Goal: Task Accomplishment & Management: Complete application form

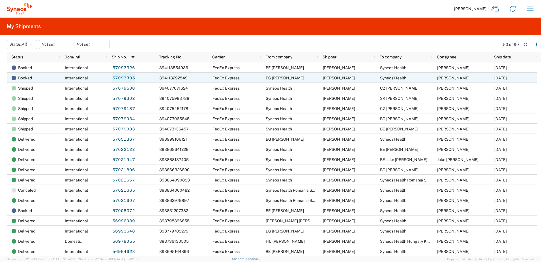
click at [127, 78] on link "57093305" at bounding box center [123, 77] width 23 height 9
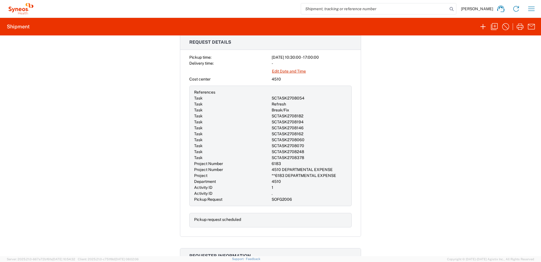
scroll to position [189, 0]
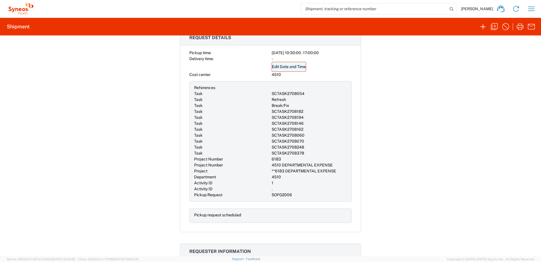
click at [293, 67] on link "Edit Date and Time" at bounding box center [289, 67] width 35 height 10
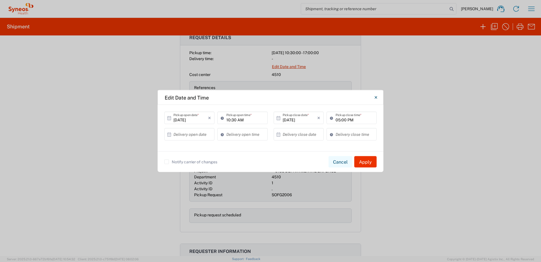
click at [335, 161] on button "Cancel" at bounding box center [341, 161] width 24 height 11
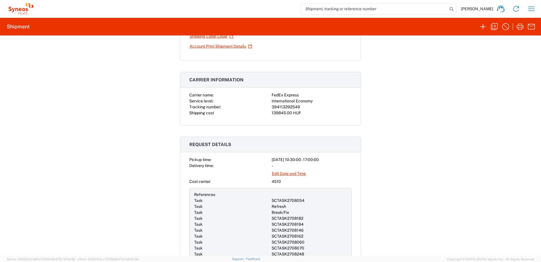
scroll to position [0, 0]
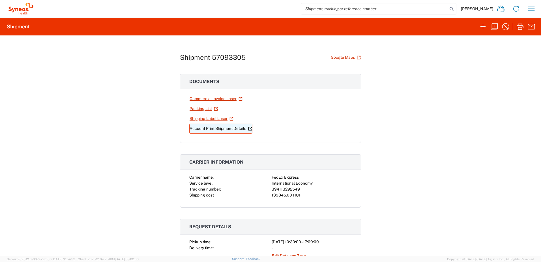
click at [205, 129] on link "Account Print Shipment Details" at bounding box center [220, 128] width 63 height 10
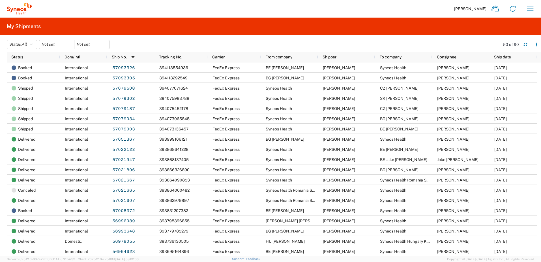
click at [388, 7] on div "Zsolt Varga Home Shipment estimator Shipment tracking Desktop shipment request …" at bounding box center [286, 9] width 508 height 14
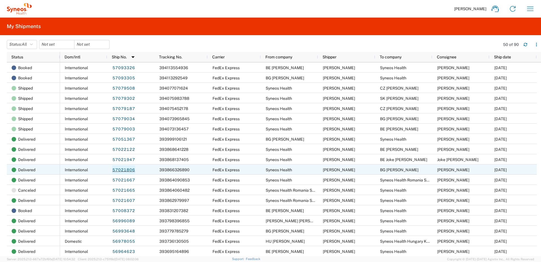
click at [126, 169] on link "57021806" at bounding box center [123, 169] width 23 height 9
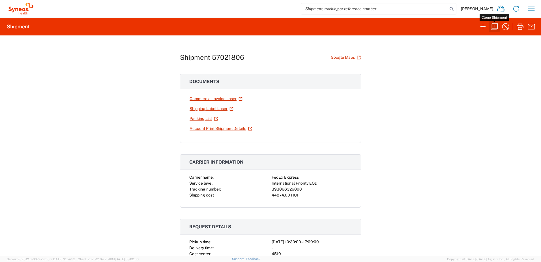
click at [496, 26] on icon "button" at bounding box center [494, 26] width 9 height 9
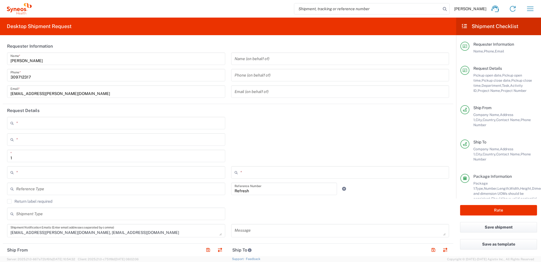
type input "Task"
type input "[GEOGRAPHIC_DATA]"
type input "Your Packaging"
type input "Delivery Duty Paid"
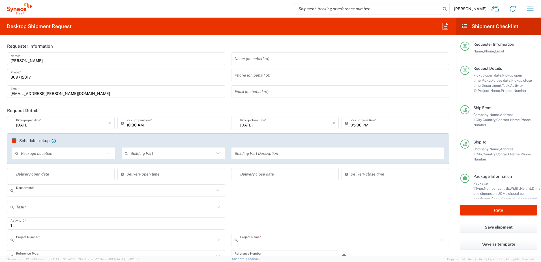
type input "4510"
type input "**6183 DEPARTMENTAL EXPENSE"
type input "6183"
type input "Syneos Health Hungary Kft."
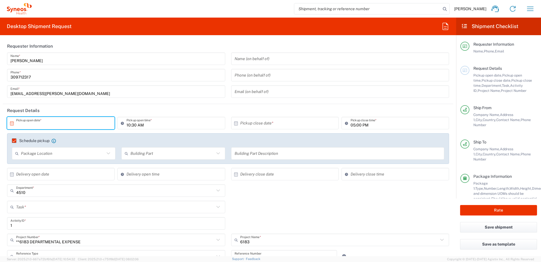
click at [26, 124] on input "text" at bounding box center [62, 123] width 92 height 10
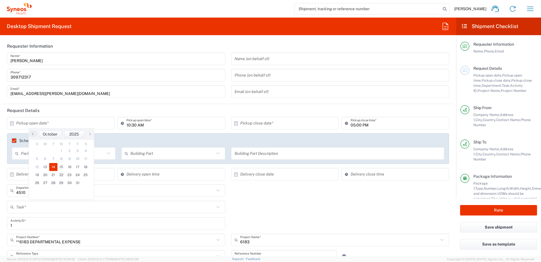
click at [52, 166] on span "14" at bounding box center [53, 167] width 8 height 8
type input "[DATE]"
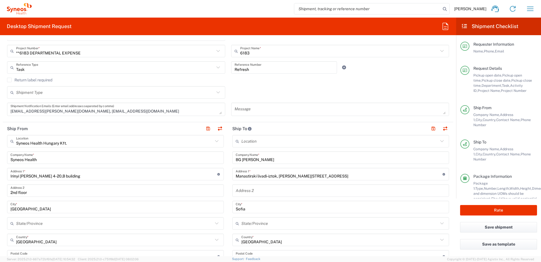
scroll to position [189, 0]
click at [217, 128] on button "button" at bounding box center [220, 128] width 8 height 8
type input "BG [PERSON_NAME]"
type input "Manastirski livadi-iztok, [PERSON_NAME][STREET_ADDRESS]"
type input "Sofia"
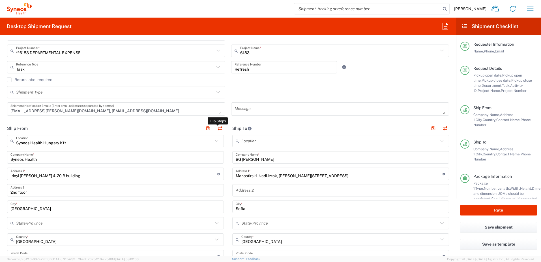
type input "[GEOGRAPHIC_DATA]"
type input "1404"
type input "[PERSON_NAME]"
type input "359 884 476 473"
type input "Syneos Health Hungary Kft."
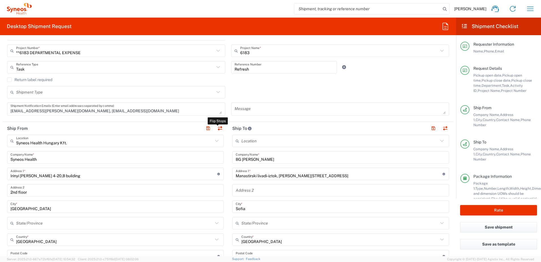
type input "Syneos Health"
type input "Irinyi [PERSON_NAME] 4-20,B building"
type input "2nd floor"
type input "[GEOGRAPHIC_DATA]"
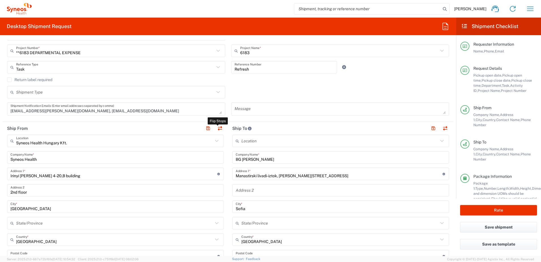
type input "1117"
type input "[PERSON_NAME]"
type input "309712317"
type input "[EMAIL_ADDRESS][PERSON_NAME][DOMAIN_NAME]"
type input "Sender/Shipper"
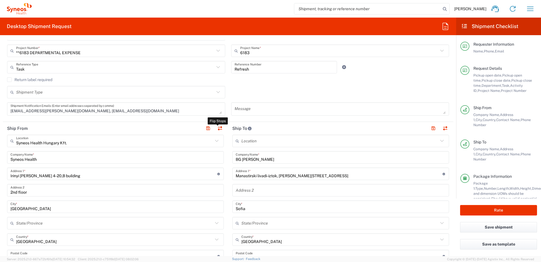
type input "Sender/Shipper"
type input "Delivery Duty Paid"
type input "CZ 26186152"
type input "TIN"
type input "26186152"
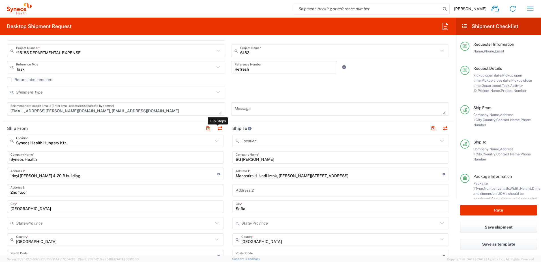
type input "HU 24901833"
type input "EORI"
type input "CZ26186152"
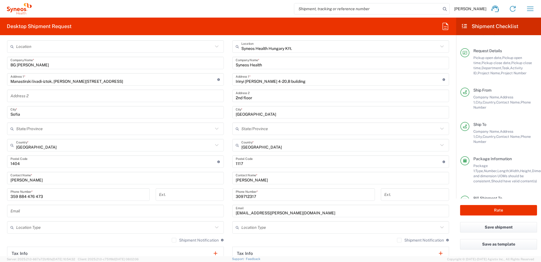
scroll to position [44, 0]
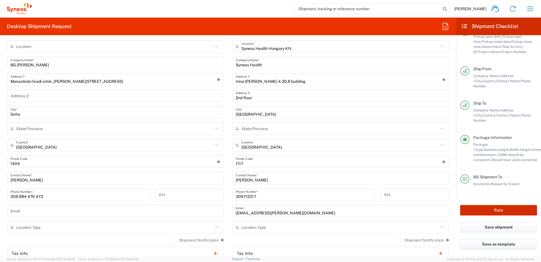
click at [499, 210] on button "Rate" at bounding box center [498, 210] width 77 height 10
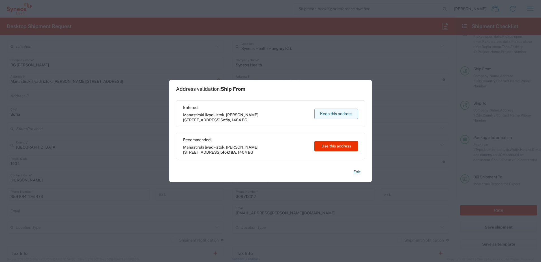
click at [334, 114] on button "Keep this address" at bounding box center [336, 113] width 44 height 10
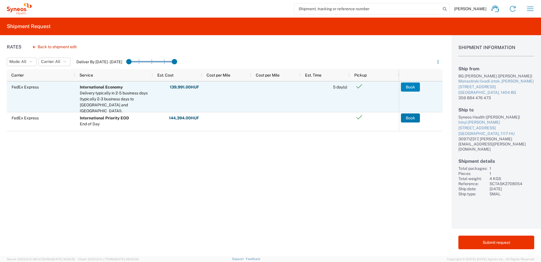
click at [410, 88] on button "Book" at bounding box center [410, 86] width 19 height 9
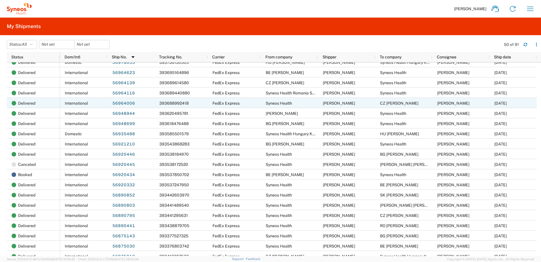
scroll to position [283, 0]
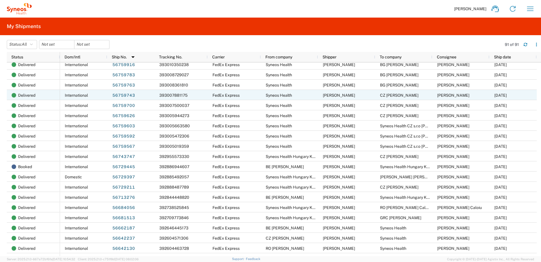
scroll to position [472, 0]
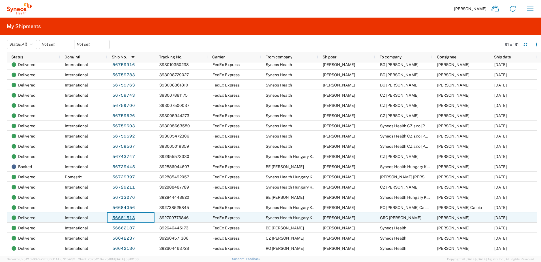
click at [129, 217] on link "56681513" at bounding box center [123, 217] width 23 height 9
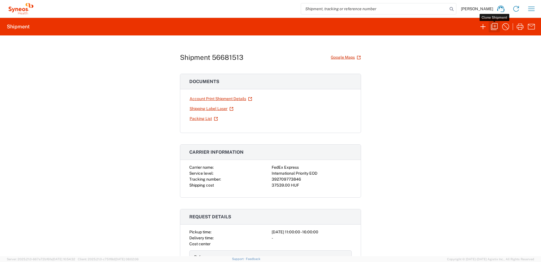
click at [495, 26] on icon "button" at bounding box center [494, 26] width 9 height 9
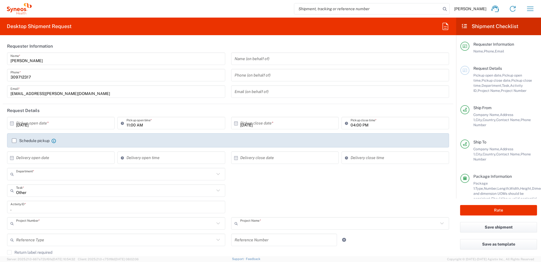
type input "4510"
type input "**6183 DEPARTMENTAL EXPENSE"
type input "6183"
type input "[GEOGRAPHIC_DATA]"
type input "Your Packaging"
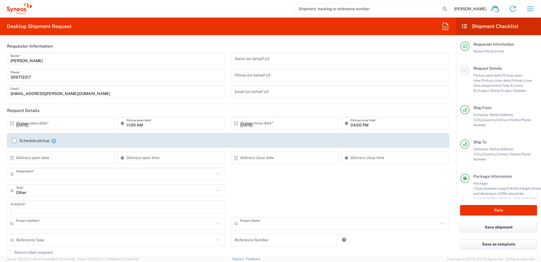
type input "Delivery Duty Paid"
type input "Syneos Health Hungary Kft."
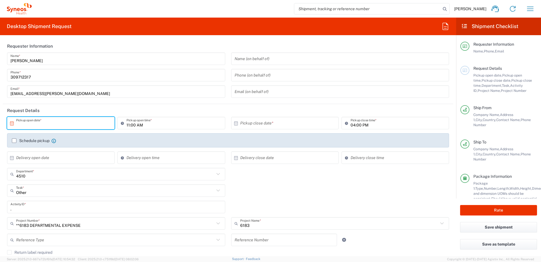
click at [64, 122] on input "text" at bounding box center [62, 123] width 92 height 10
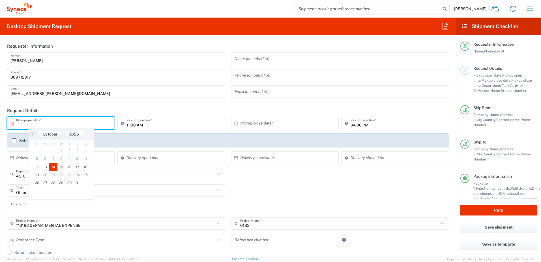
click at [52, 168] on span "14" at bounding box center [53, 167] width 8 height 8
type input "[DATE]"
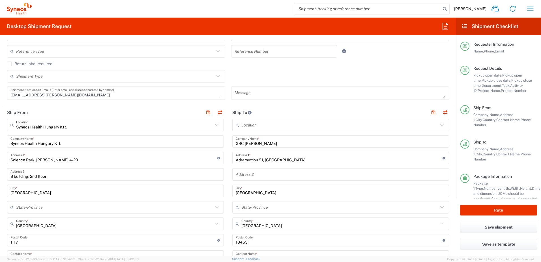
scroll to position [189, 0]
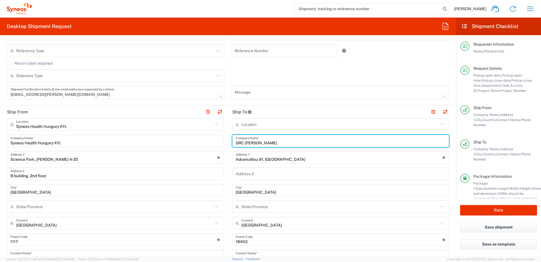
drag, startPoint x: 242, startPoint y: 143, endPoint x: 344, endPoint y: 151, distance: 102.3
click at [344, 151] on div "Location [PERSON_NAME] LLC-[GEOGRAPHIC_DATA] [GEOGRAPHIC_DATA] [GEOGRAPHIC_DATA…" at bounding box center [340, 237] width 217 height 238
paste input "[PERSON_NAME]"
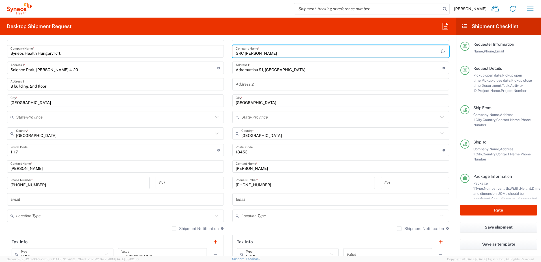
scroll to position [283, 0]
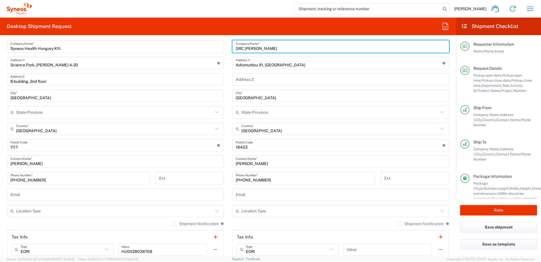
type input "GRC [PERSON_NAME]"
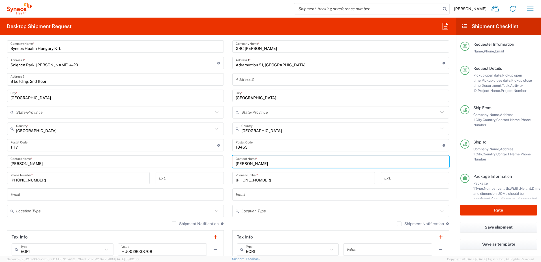
drag, startPoint x: 270, startPoint y: 162, endPoint x: 222, endPoint y: 162, distance: 48.1
click at [222, 162] on div "Ship From Syneos Health Hungary Kft. Location Syneos Health Hungary Kft. Addiso…" at bounding box center [228, 154] width 451 height 286
paste input "[PERSON_NAME]"
type input "[PERSON_NAME]"
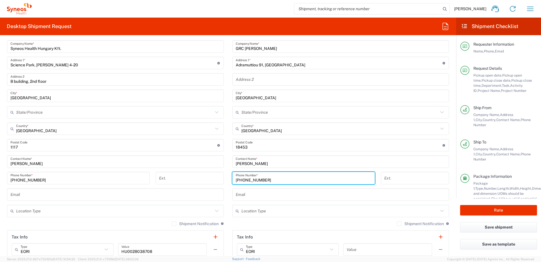
drag, startPoint x: 271, startPoint y: 179, endPoint x: 209, endPoint y: 180, distance: 62.0
click at [209, 180] on div "Ship From Syneos Health Hungary Kft. Location Syneos Health Hungary Kft. Addiso…" at bounding box center [228, 154] width 451 height 286
paste input "30 6948745889"
type input "30 6948745889"
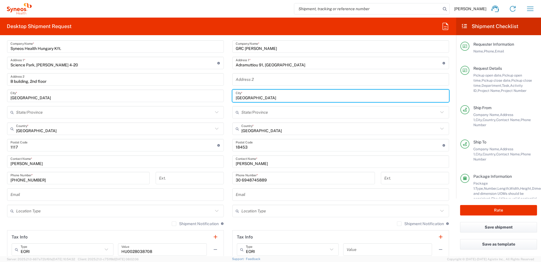
drag, startPoint x: 249, startPoint y: 96, endPoint x: 192, endPoint y: 99, distance: 56.7
click at [193, 99] on div "Ship From Syneos Health Hungary Kft. Location Syneos Health Hungary Kft. Addiso…" at bounding box center [228, 154] width 451 height 286
paste input "Thessaloniki"
type input "Thessaloniki"
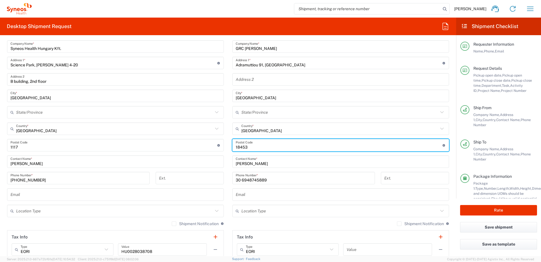
drag, startPoint x: 247, startPoint y: 146, endPoint x: 214, endPoint y: 146, distance: 32.6
click at [214, 146] on div "Ship From Syneos Health Hungary Kft. Location Syneos Health Hungary Kft. Addiso…" at bounding box center [228, 154] width 451 height 286
type input "54640"
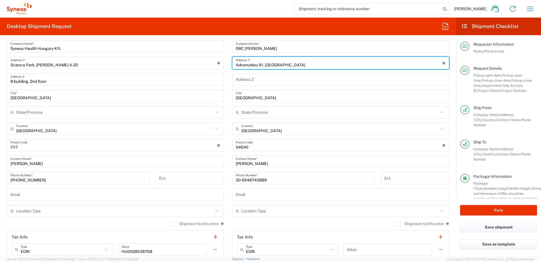
drag, startPoint x: 281, startPoint y: 66, endPoint x: 209, endPoint y: 65, distance: 72.2
click at [209, 65] on div "Ship From Syneos Health Hungary Kft. Location Syneos Health Hungary Kft. Addiso…" at bounding box center [228, 154] width 451 height 286
paste input "Sarantaporou 27"
type input "Sarantaporou 27"
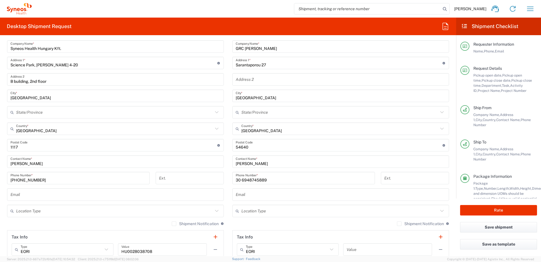
click at [228, 101] on main "Location [PERSON_NAME] LLC-[GEOGRAPHIC_DATA] [GEOGRAPHIC_DATA] [GEOGRAPHIC_DATA…" at bounding box center [340, 143] width 225 height 238
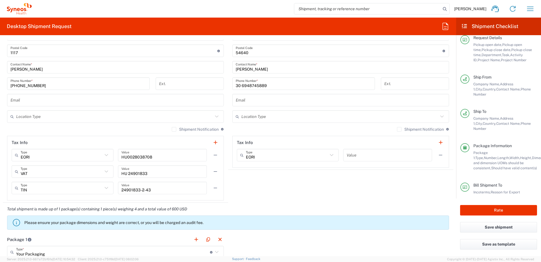
scroll to position [44, 0]
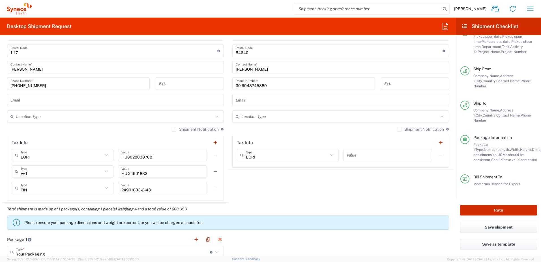
click at [495, 208] on button "Rate" at bounding box center [498, 210] width 77 height 10
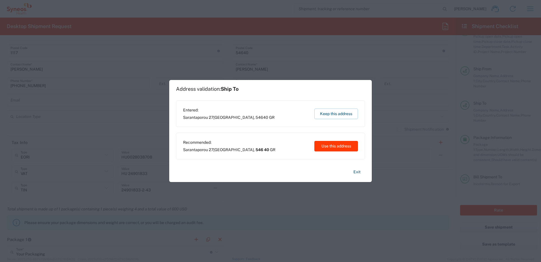
click at [334, 147] on button "Use this address" at bounding box center [336, 146] width 44 height 10
type input "546 40"
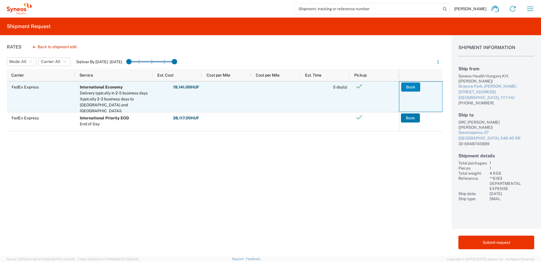
click at [412, 85] on button "Book" at bounding box center [410, 86] width 19 height 9
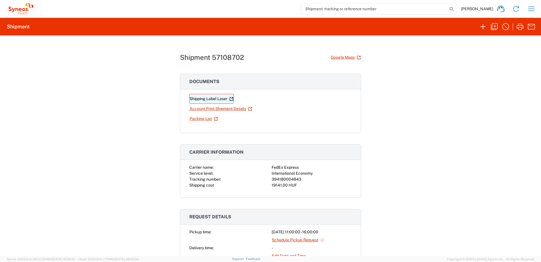
click at [200, 99] on link "Shipping Label Laser" at bounding box center [211, 99] width 44 height 10
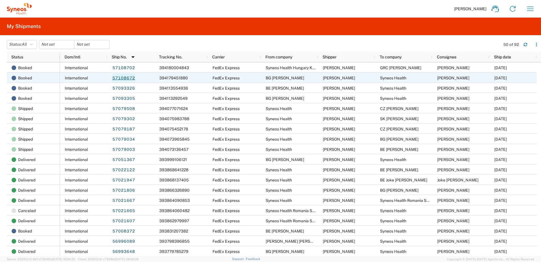
click at [127, 77] on link "57108672" at bounding box center [123, 77] width 23 height 9
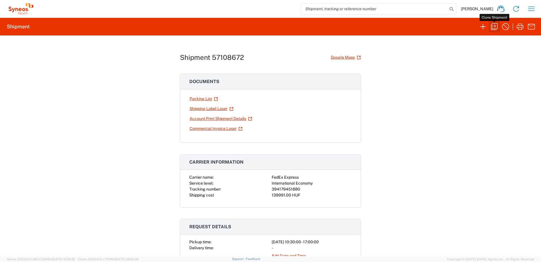
click at [495, 27] on icon "button" at bounding box center [494, 26] width 9 height 9
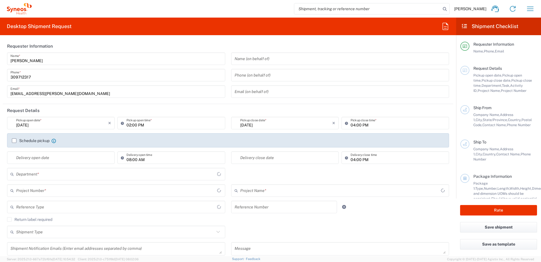
type input "[DATE]"
type input "10:30 AM"
type input "[DATE]"
type input "05:00 PM"
type input "Refresh"
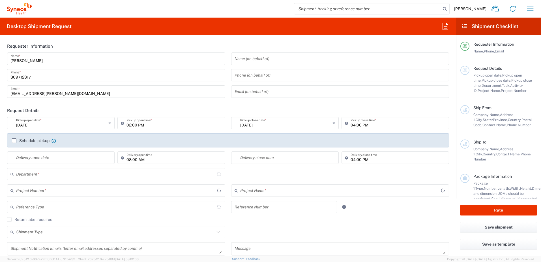
type textarea "[EMAIL_ADDRESS][PERSON_NAME][DOMAIN_NAME], [EMAIL_ADDRESS][DOMAIN_NAME]"
type input "BG [PERSON_NAME]"
type input "Manastirski livadi-iztok, [PERSON_NAME][STREET_ADDRESS]"
type input "Sofia"
type input "1404"
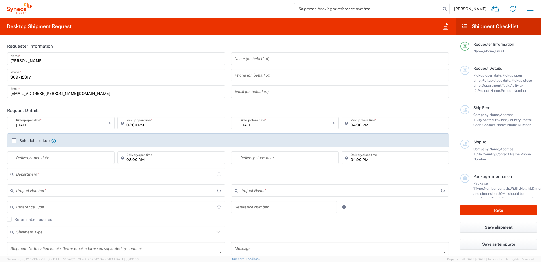
type input "[PERSON_NAME]"
type input "359 884 476 473"
type input "Syneos Health"
type input "Irinyi [PERSON_NAME] 4-20,B building"
type input "2nd floor"
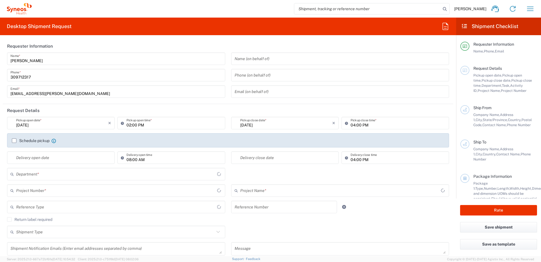
type input "[GEOGRAPHIC_DATA]"
type input "1117"
type input "[PERSON_NAME]"
type input "309712317"
type input "[EMAIL_ADDRESS][PERSON_NAME][DOMAIN_NAME]"
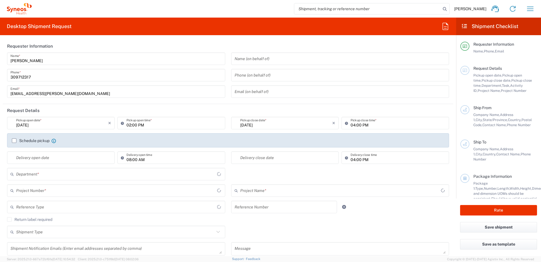
type input "Sender/Shipper"
type input "Repair/Warranty"
type input "Sender/Shipper"
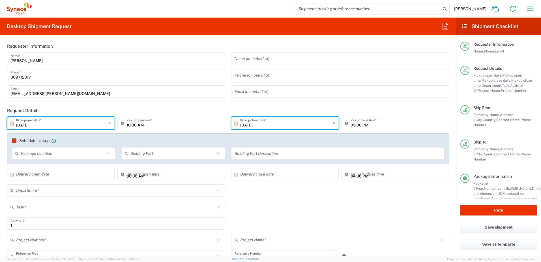
type input "Task"
type input "[GEOGRAPHIC_DATA]"
type input "Delivery Duty Paid"
type input "[GEOGRAPHIC_DATA]"
type input "Your Packaging"
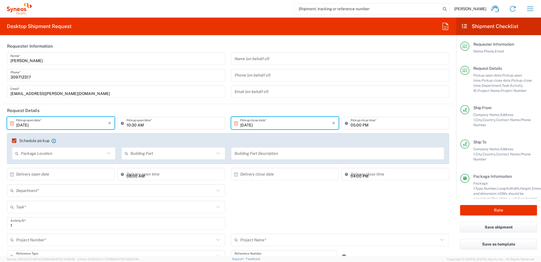
type input "4510"
type input "**6183 DEPARTMENTAL EXPENSE"
type input "Syneos Health Hungary Kft."
type input "6183"
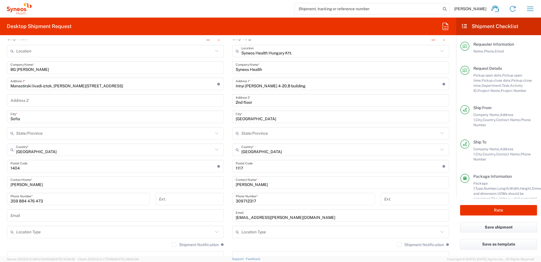
scroll to position [283, 0]
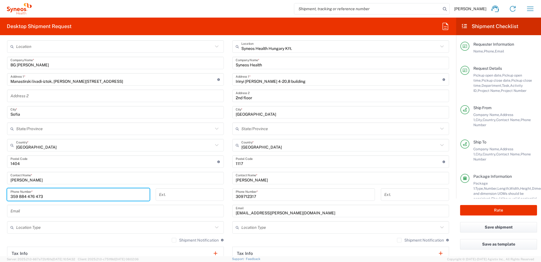
drag, startPoint x: 45, startPoint y: 196, endPoint x: -1, endPoint y: 197, distance: 45.9
click at [0, 197] on html "[PERSON_NAME] Home Shipment estimator Shipment tracking Desktop shipment reques…" at bounding box center [270, 131] width 541 height 262
paste input "768"
type input "359 884 768 473"
click at [223, 177] on main "Location [PERSON_NAME] LLC-[GEOGRAPHIC_DATA] [GEOGRAPHIC_DATA] [GEOGRAPHIC_DATA…" at bounding box center [115, 167] width 225 height 254
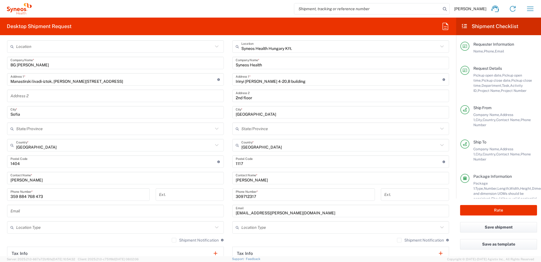
scroll to position [44, 0]
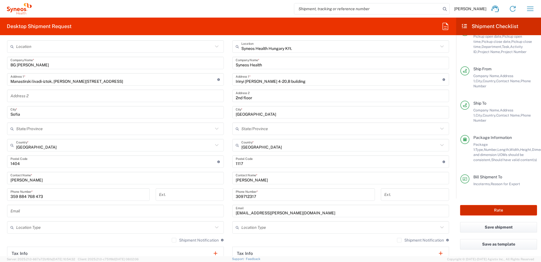
click at [502, 207] on button "Rate" at bounding box center [498, 210] width 77 height 10
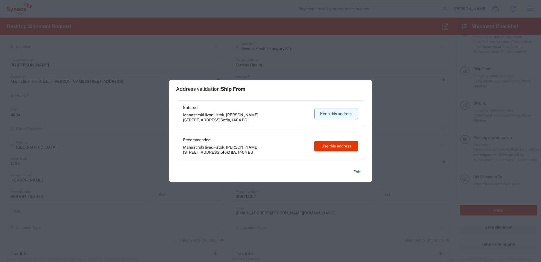
click at [331, 113] on button "Keep this address" at bounding box center [336, 113] width 44 height 10
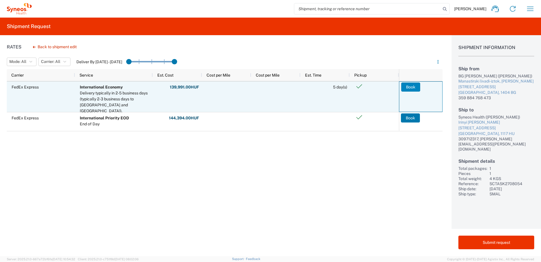
click at [415, 87] on button "Book" at bounding box center [410, 86] width 19 height 9
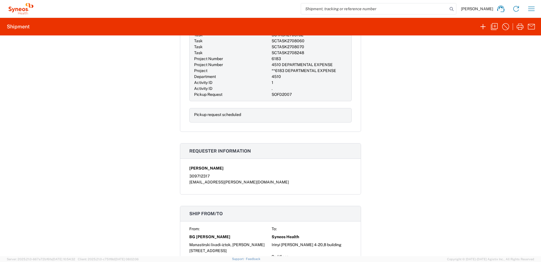
scroll to position [189, 0]
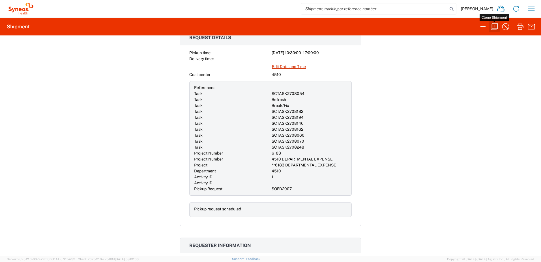
click at [496, 24] on icon "button" at bounding box center [494, 26] width 9 height 9
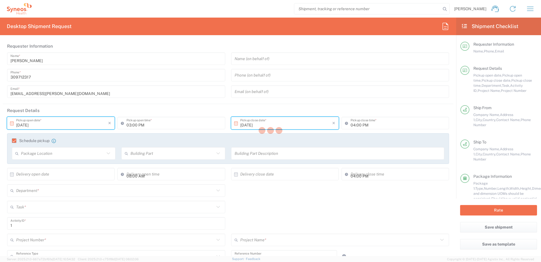
type input "[DATE]"
type input "10:30 AM"
type input "[DATE]"
type input "05:00 PM"
type input "Task"
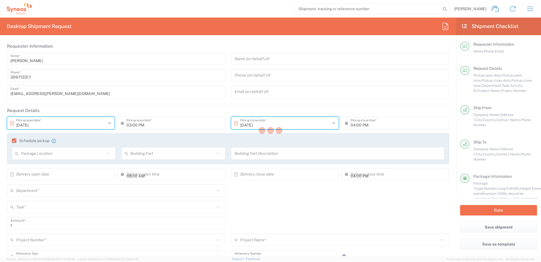
type input "Refresh"
type textarea "[EMAIL_ADDRESS][PERSON_NAME][DOMAIN_NAME], [EMAIL_ADDRESS][DOMAIN_NAME]"
type input "BG [PERSON_NAME]"
type input "Manastirski livadi-iztok, [PERSON_NAME][STREET_ADDRESS]"
type input "Sofia"
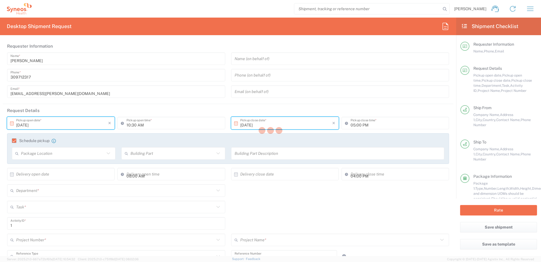
type input "[GEOGRAPHIC_DATA]"
type input "1404"
type input "[PERSON_NAME]"
type input "359 884 768 473"
type input "Syneos Health Hungary Kft."
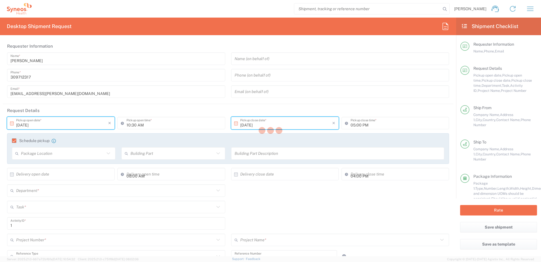
type input "Syneos Health"
type input "Irinyi [PERSON_NAME] 4-20,B building"
type input "2nd floor"
type input "[GEOGRAPHIC_DATA]"
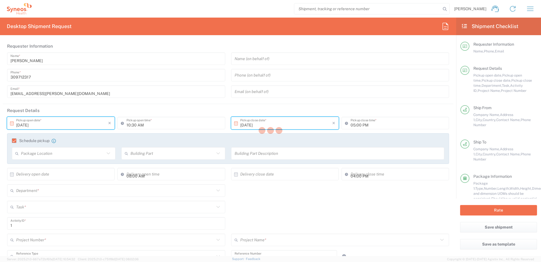
type input "1117"
type input "[PERSON_NAME]"
type input "309712317"
type input "[EMAIL_ADDRESS][PERSON_NAME][DOMAIN_NAME]"
type input "Sender/Shipper"
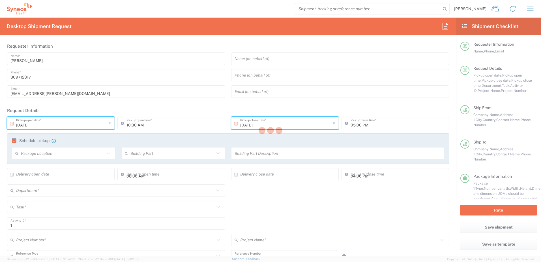
type input "Repair/Warranty"
type input "Sender/Shipper"
type input "Delivery Duty Paid"
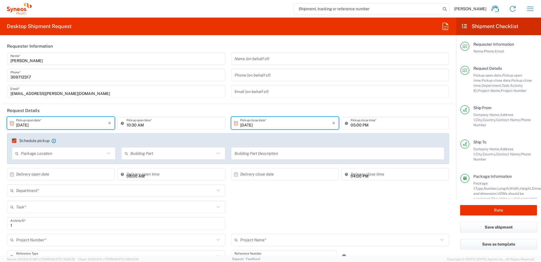
type input "4510"
type input "**6183 DEPARTMENTAL EXPENSE"
type input "Your Packaging"
type input "6183"
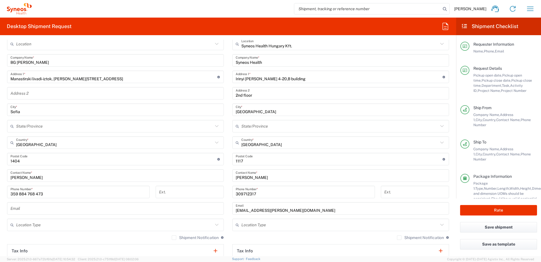
scroll to position [283, 0]
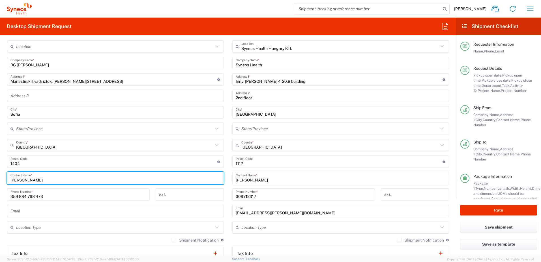
drag, startPoint x: 41, startPoint y: 181, endPoint x: -1, endPoint y: 177, distance: 42.1
click at [0, 177] on html "[PERSON_NAME] Home Shipment estimator Shipment tracking Desktop shipment reques…" at bounding box center [270, 131] width 541 height 262
paste input "[PERSON_NAME]"
drag, startPoint x: 60, startPoint y: 179, endPoint x: 152, endPoint y: 181, distance: 91.7
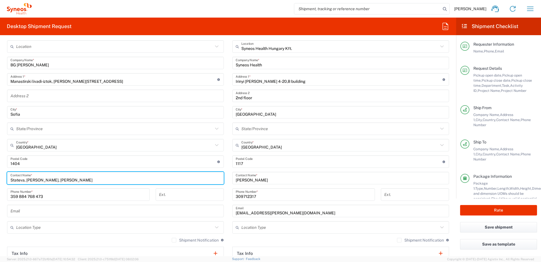
click at [152, 181] on input "Stateva, [PERSON_NAME], [PERSON_NAME]" at bounding box center [115, 178] width 210 height 10
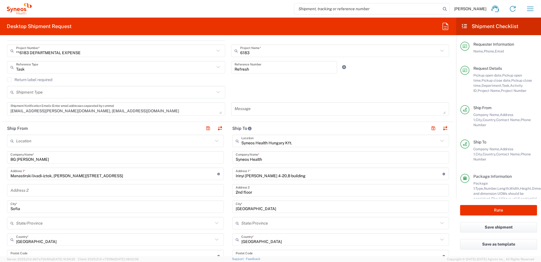
type input "[PERSON_NAME]"
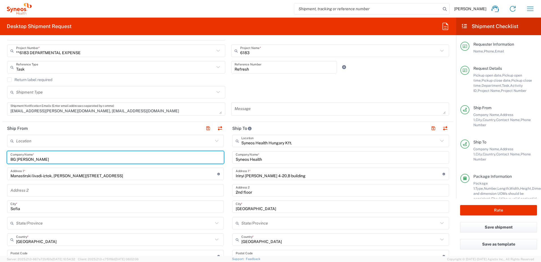
click at [42, 159] on input "BG [PERSON_NAME]" at bounding box center [115, 157] width 210 height 10
drag, startPoint x: 46, startPoint y: 159, endPoint x: 19, endPoint y: 158, distance: 26.9
click at [19, 158] on input "BG [PERSON_NAME]" at bounding box center [115, 157] width 210 height 10
paste input "[PERSON_NAME]"
type input "BG [PERSON_NAME]"
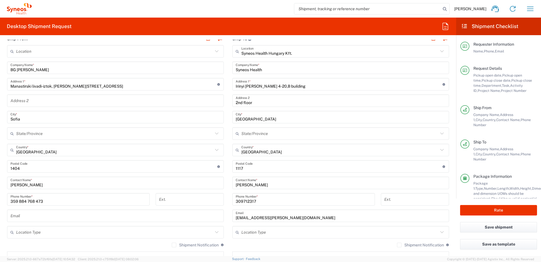
scroll to position [283, 0]
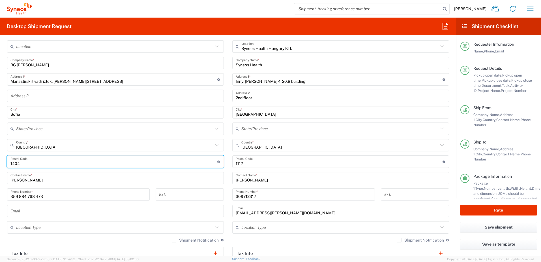
drag, startPoint x: 4, startPoint y: 161, endPoint x: -1, endPoint y: 159, distance: 5.6
click at [0, 159] on html "[PERSON_NAME] Home Shipment estimator Shipment tracking Desktop shipment reques…" at bounding box center [270, 131] width 541 height 262
type input "1574"
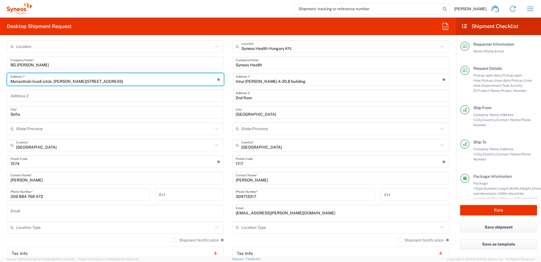
drag, startPoint x: 128, startPoint y: 80, endPoint x: -1, endPoint y: 75, distance: 129.5
click at [0, 75] on html "[PERSON_NAME] Home Shipment estimator Shipment tracking Desktop shipment reques…" at bounding box center [270, 131] width 541 height 262
paste input "Edison [STREET_ADDRESS]"
type input "Edison [STREET_ADDRESS]"
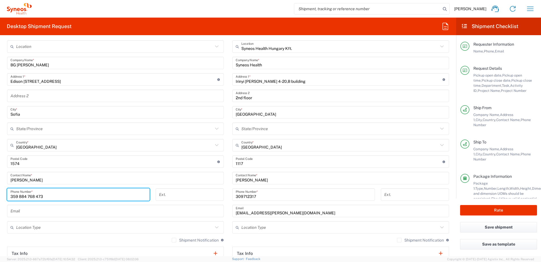
drag, startPoint x: 55, startPoint y: 195, endPoint x: -1, endPoint y: 194, distance: 56.1
click at [0, 194] on html "[PERSON_NAME] Home Shipment estimator Shipment tracking Desktop shipment reques…" at bounding box center [270, 131] width 541 height 262
paste input "[PHONE_NUMBER]"
type input "[PHONE_NUMBER]"
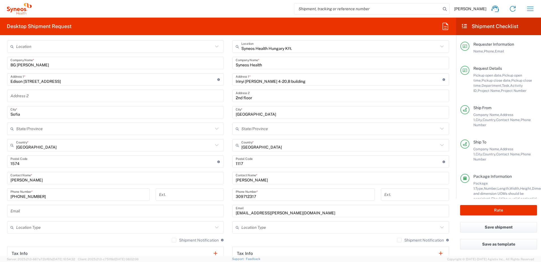
click at [228, 206] on main "Syneos Health Hungary Kft. Location Syneos Health Hungary Kft. [PERSON_NAME] LL…" at bounding box center [340, 167] width 225 height 254
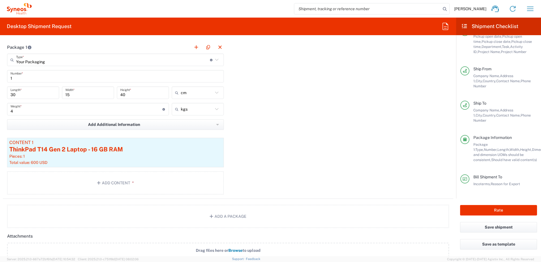
scroll to position [23, 0]
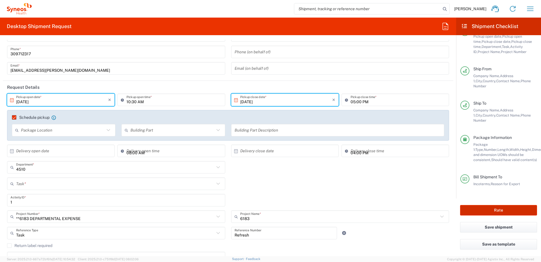
click at [492, 210] on button "Rate" at bounding box center [498, 210] width 77 height 10
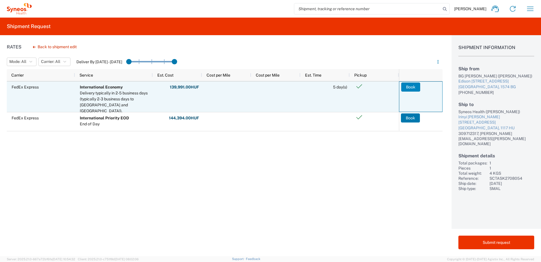
click at [415, 88] on button "Book" at bounding box center [410, 86] width 19 height 9
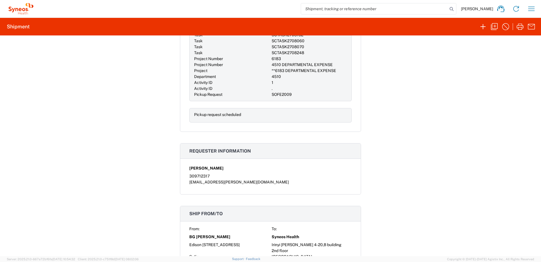
scroll to position [377, 0]
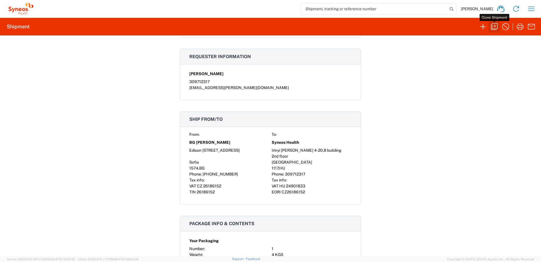
click at [495, 28] on icon "button" at bounding box center [494, 26] width 9 height 9
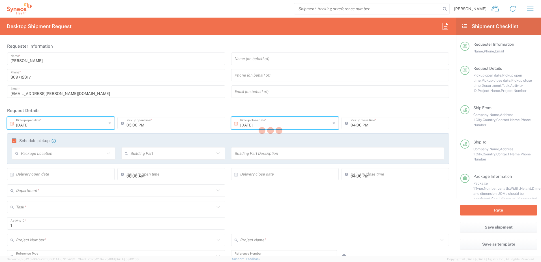
type input "[DATE]"
type input "10:30 AM"
type input "[DATE]"
type input "05:00 PM"
type input "Task"
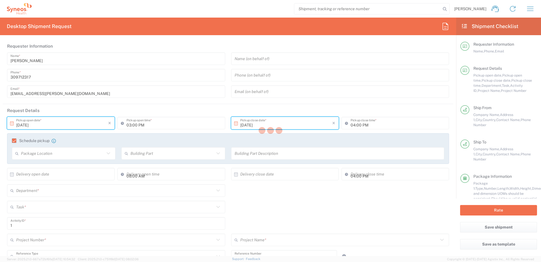
type input "Refresh"
type textarea "[EMAIL_ADDRESS][PERSON_NAME][DOMAIN_NAME], [EMAIL_ADDRESS][DOMAIN_NAME]"
type input "BG [PERSON_NAME]"
type input "Edison [STREET_ADDRESS]"
type input "Sofia"
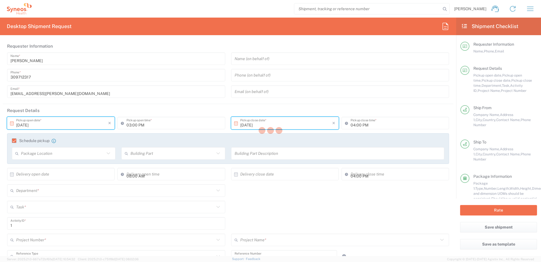
type input "[GEOGRAPHIC_DATA]"
type input "1574"
type input "[PERSON_NAME]"
type input "[PHONE_NUMBER]"
type input "Syneos Health Hungary Kft."
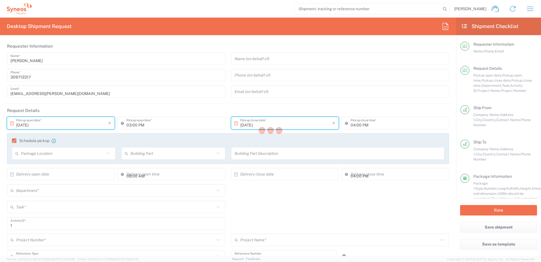
type input "Syneos Health"
type input "Irinyi [PERSON_NAME] 4-20,B building"
type input "2nd floor"
type input "[GEOGRAPHIC_DATA]"
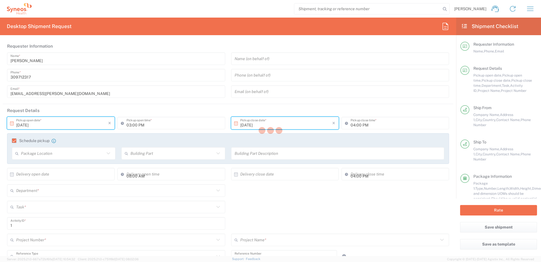
type input "1117"
type input "[PERSON_NAME]"
type input "309712317"
type input "[EMAIL_ADDRESS][PERSON_NAME][DOMAIN_NAME]"
type input "Sender/Shipper"
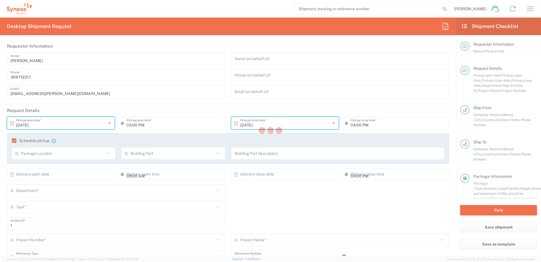
type input "Repair/Warranty"
type input "Sender/Shipper"
type input "Delivery Duty Paid"
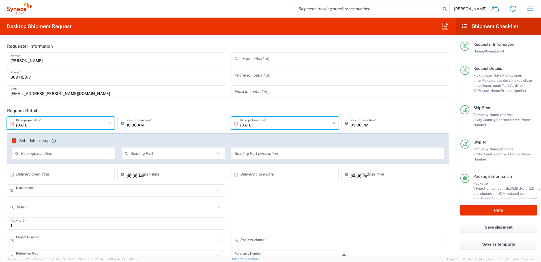
type input "4510"
type input "**6183 DEPARTMENTAL EXPENSE"
type input "6183"
type input "Your Packaging"
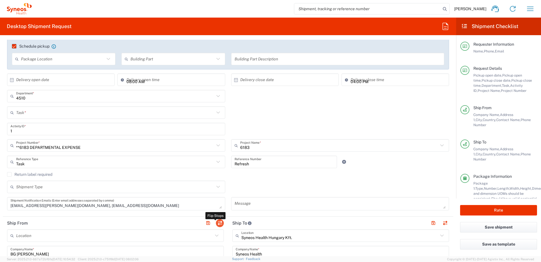
click at [220, 222] on button "button" at bounding box center [220, 223] width 8 height 8
type input "Syneos Health Hungary Kft."
type input "Syneos Health"
type input "Irinyi [PERSON_NAME] 4-20,B building"
type input "2nd floor"
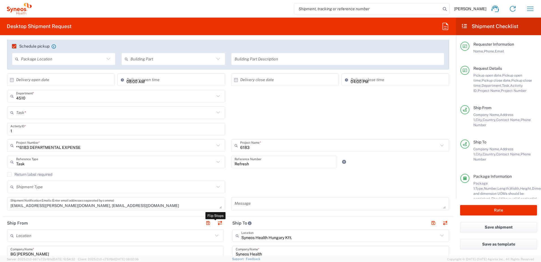
type input "[GEOGRAPHIC_DATA]"
type input "1117"
type input "[PERSON_NAME]"
type input "309712317"
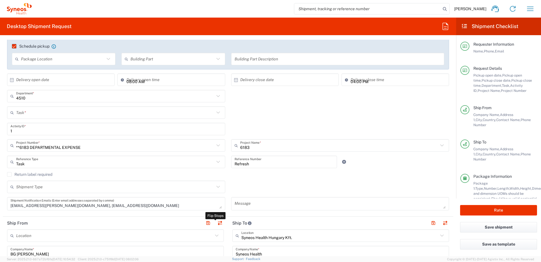
type input "[EMAIL_ADDRESS][PERSON_NAME][DOMAIN_NAME]"
type input "BG [PERSON_NAME]"
type input "Edison [STREET_ADDRESS]"
type input "Sofia"
type input "[GEOGRAPHIC_DATA]"
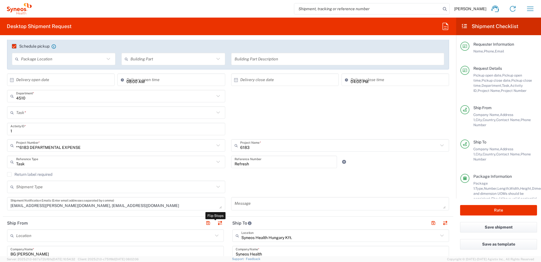
type input "1574"
type input "[PERSON_NAME]"
type input "[PHONE_NUMBER]"
type input "Sender/Shipper"
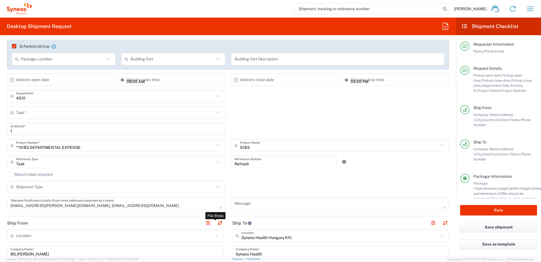
type input "Delivery Duty Paid"
type input "HU 24901833"
type input "EORI"
type input "CZ26186152"
type input "CZ 26186152"
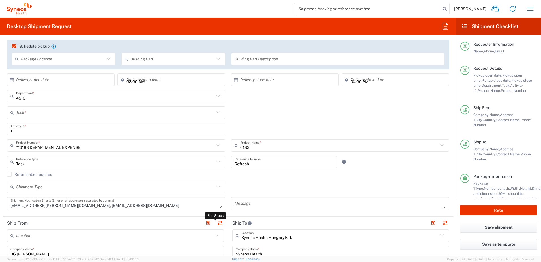
type input "TIN"
type input "26186152"
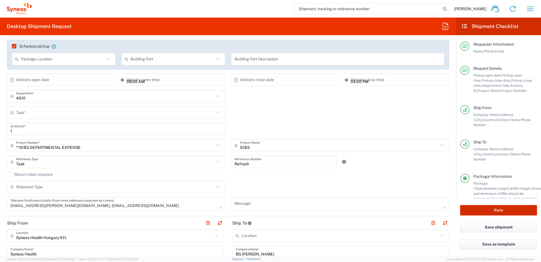
click at [488, 208] on button "Rate" at bounding box center [498, 210] width 77 height 10
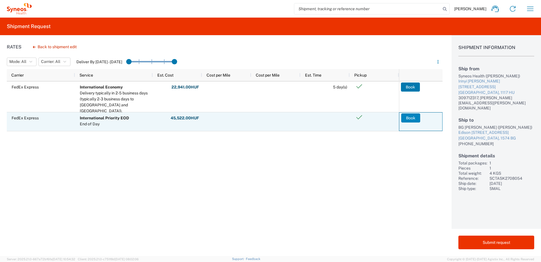
click at [412, 117] on button "Book" at bounding box center [410, 117] width 19 height 9
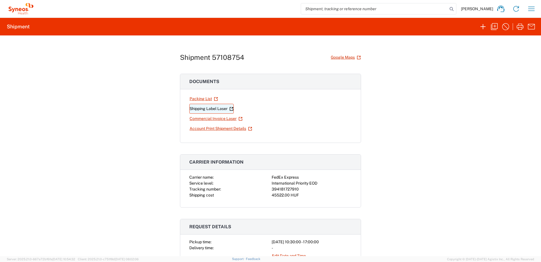
click at [202, 107] on link "Shipping Label Laser" at bounding box center [211, 109] width 44 height 10
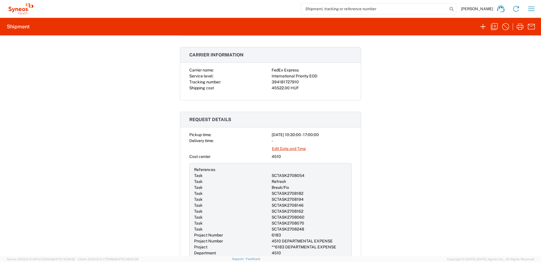
scroll to position [94, 0]
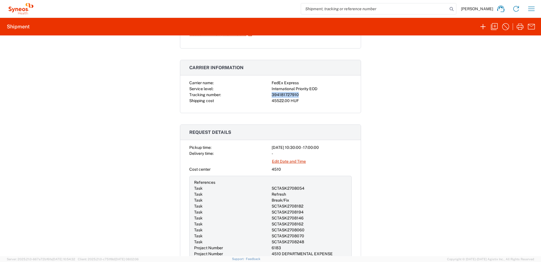
drag, startPoint x: 297, startPoint y: 94, endPoint x: 269, endPoint y: 94, distance: 28.0
click at [269, 94] on div "Carrier name: FedEx Express Service level: International Priority EOD Tracking …" at bounding box center [270, 92] width 162 height 24
copy div "394181727910"
